Goal: Task Accomplishment & Management: Use online tool/utility

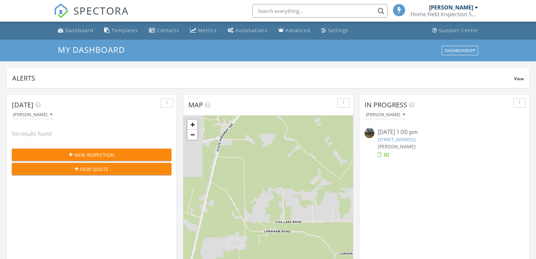
scroll to position [3, 3]
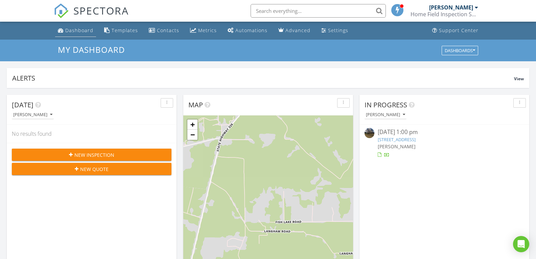
click at [83, 28] on div "Dashboard" at bounding box center [79, 30] width 28 height 6
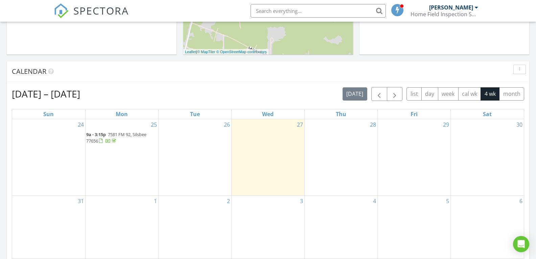
scroll to position [237, 0]
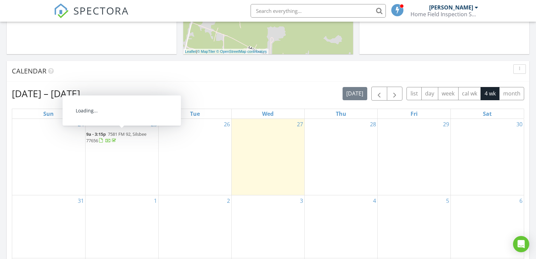
click at [124, 139] on span "9a - 3:15p 7581 FM 92, Silsbee 77656" at bounding box center [121, 137] width 71 height 13
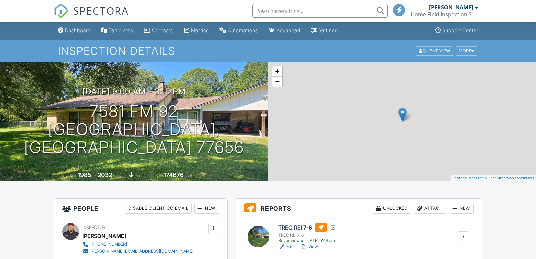
click at [437, 208] on div "Attach" at bounding box center [430, 208] width 32 height 11
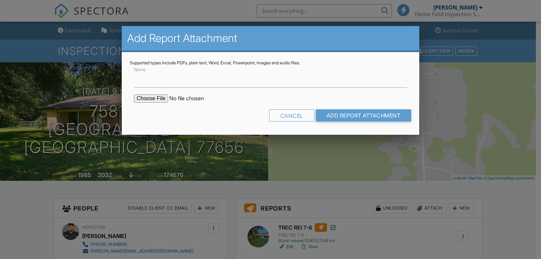
click at [157, 101] on input "file" at bounding box center [191, 98] width 115 height 8
type input "C:\fakepath\Client Report_New_202508407_20250827160358.pdf"
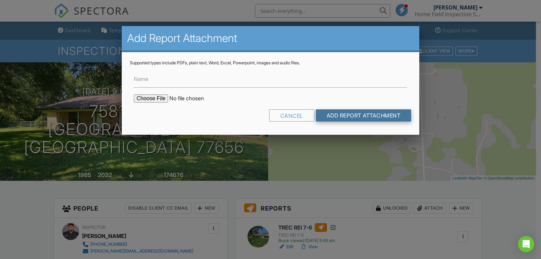
click at [378, 116] on input "Add Report Attachment" at bounding box center [364, 115] width 96 height 12
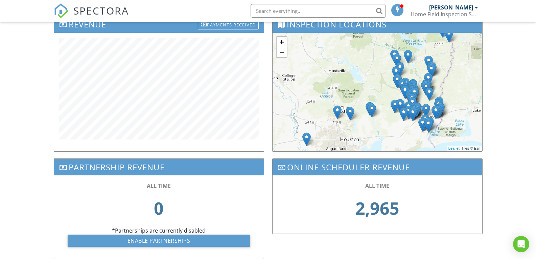
scroll to position [261, 0]
